Goal: Complete application form: Complete application form

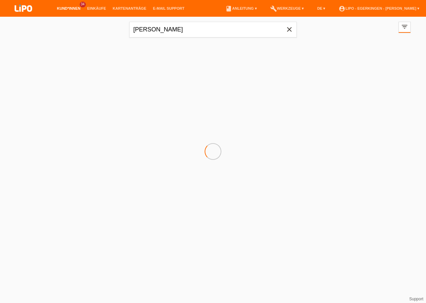
type input "[PERSON_NAME]"
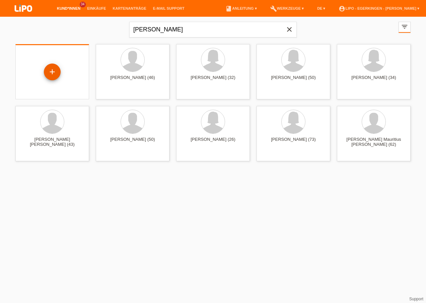
click at [54, 73] on div "+" at bounding box center [52, 72] width 17 height 17
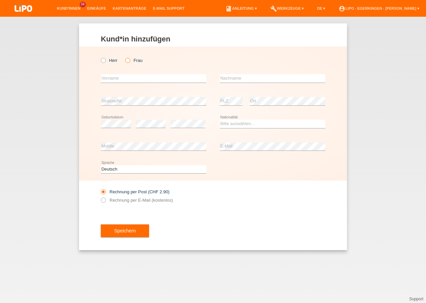
click at [124, 57] on icon at bounding box center [124, 57] width 0 height 0
click at [129, 59] on input "Frau" at bounding box center [127, 60] width 4 height 4
radio input "true"
click at [124, 75] on input "text" at bounding box center [153, 78] width 105 height 8
type input "[PERSON_NAME]"
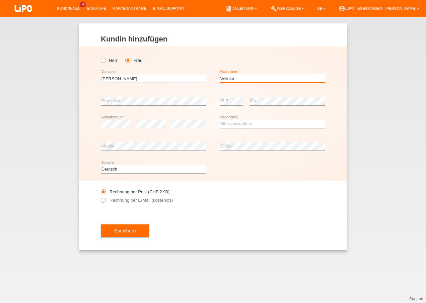
type input "Velinka"
click at [180, 129] on div "error" at bounding box center [187, 124] width 35 height 23
drag, startPoint x: 235, startPoint y: 123, endPoint x: 233, endPoint y: 129, distance: 6.8
click at [235, 123] on select "Bitte auswählen... Schweiz Deutschland Liechtenstein Österreich ------------ Af…" at bounding box center [272, 124] width 105 height 8
select select "CH"
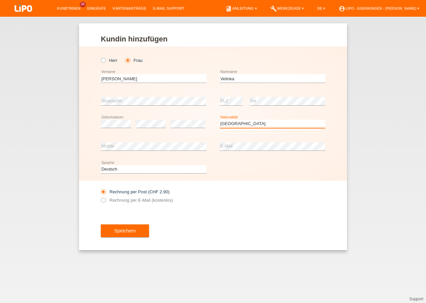
click at [220, 120] on select "Bitte auswählen... Schweiz Deutschland Liechtenstein Österreich ------------ Af…" at bounding box center [272, 124] width 105 height 8
click at [144, 200] on label "Rechnung per E-Mail (kostenlos)" at bounding box center [137, 200] width 72 height 5
click at [105, 200] on input "Rechnung per E-Mail (kostenlos)" at bounding box center [103, 202] width 4 height 8
radio input "true"
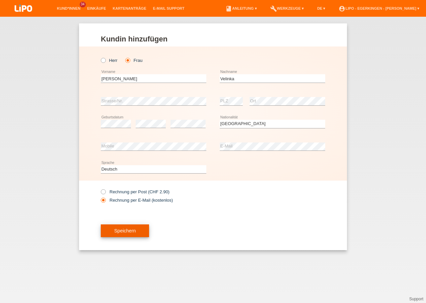
click at [138, 231] on button "Speichern" at bounding box center [125, 231] width 48 height 13
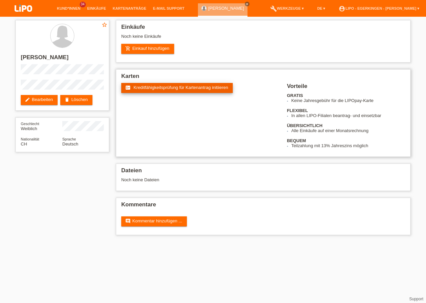
click at [195, 87] on span "Kreditfähigkeitsprüfung für Kartenantrag initiieren" at bounding box center [181, 87] width 95 height 5
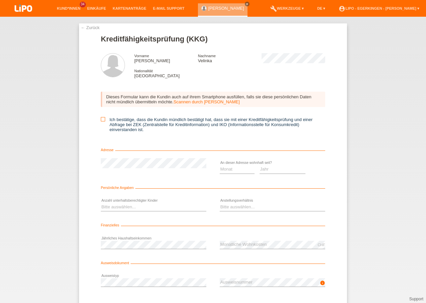
click at [101, 118] on icon at bounding box center [103, 119] width 4 height 4
click at [101, 118] on input "Ich bestätige, dass die Kundin mündlich bestätigt hat, dass sie mit einer Kredi…" at bounding box center [103, 119] width 4 height 4
checkbox input "true"
click at [237, 173] on select "Monat 01 02 03 04 05 06 07 08 09 10" at bounding box center [237, 169] width 35 height 8
select select "04"
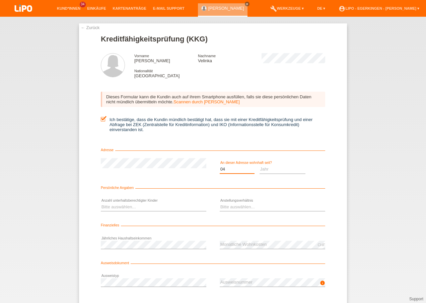
click at [220, 165] on select "Monat 01 02 03 04 05 06 07 08 09 10" at bounding box center [237, 169] width 35 height 8
click at [267, 172] on select "Jahr 2025 2024 2023 2022 2021 2020 2019 2018 2017 2016 2015 2014 2013 2012 2011…" at bounding box center [283, 169] width 46 height 8
select select "2014"
click at [260, 165] on select "Jahr 2025 2024 2023 2022 2021 2020 2019 2018 2017 2016 2015 2014 2013 2012 2011…" at bounding box center [283, 169] width 46 height 8
click at [151, 205] on select "Bitte auswählen... 0 1 2 3 4 5 6 7 8 9" at bounding box center [153, 207] width 105 height 8
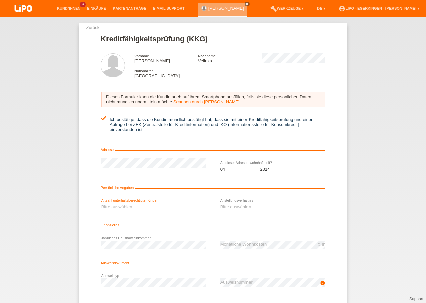
select select "1"
click at [101, 203] on select "Bitte auswählen... 0 1 2 3 4 5 6 7 8 9" at bounding box center [153, 207] width 105 height 8
drag, startPoint x: 277, startPoint y: 209, endPoint x: 272, endPoint y: 212, distance: 6.5
click at [277, 209] on select "Bitte auswählen... Unbefristet Befristet Lehrling/Student Pensioniert Nicht arb…" at bounding box center [272, 207] width 105 height 8
select select "UNLIMITED"
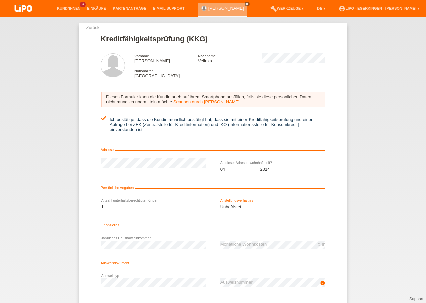
click at [220, 203] on select "Bitte auswählen... Unbefristet Befristet Lehrling/Student Pensioniert Nicht arb…" at bounding box center [272, 207] width 105 height 8
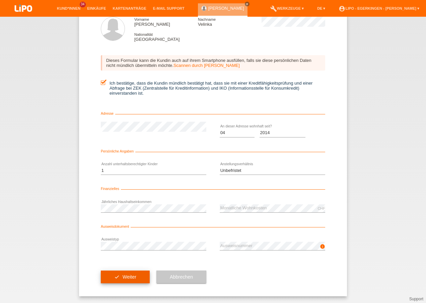
click at [124, 277] on span "Weiter" at bounding box center [130, 277] width 14 height 5
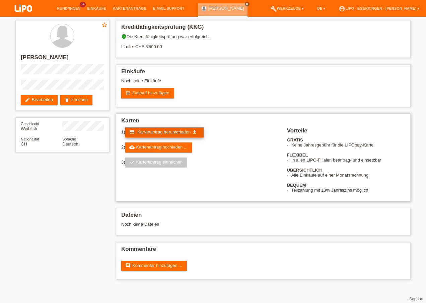
click at [141, 132] on span "Kartenantrag herunterladen" at bounding box center [163, 132] width 53 height 5
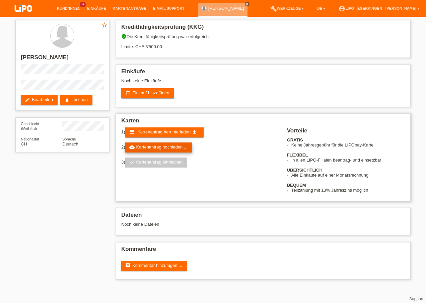
click at [139, 145] on link "cloud_upload Kartenantrag hochladen ..." at bounding box center [158, 148] width 67 height 10
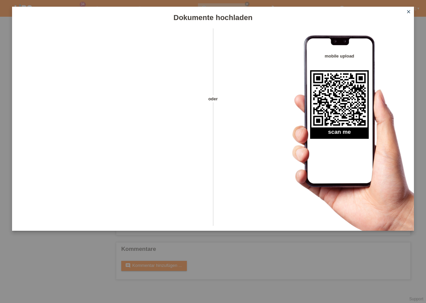
click at [407, 10] on icon "close" at bounding box center [408, 11] width 5 height 5
